Goal: Task Accomplishment & Management: Complete application form

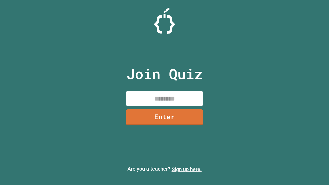
click at [187, 170] on link "Sign up here." at bounding box center [187, 169] width 30 height 6
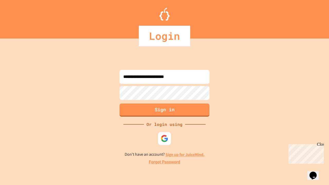
type input "**********"
